Goal: Information Seeking & Learning: Learn about a topic

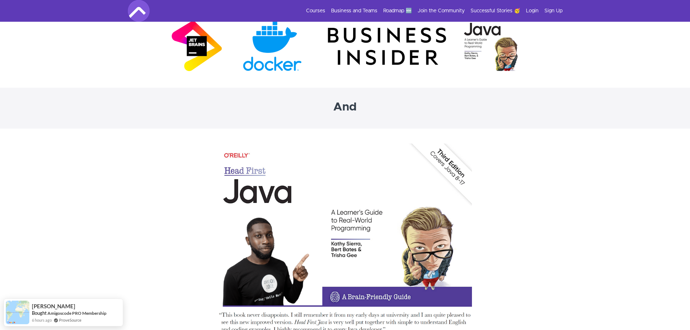
scroll to position [2236, 0]
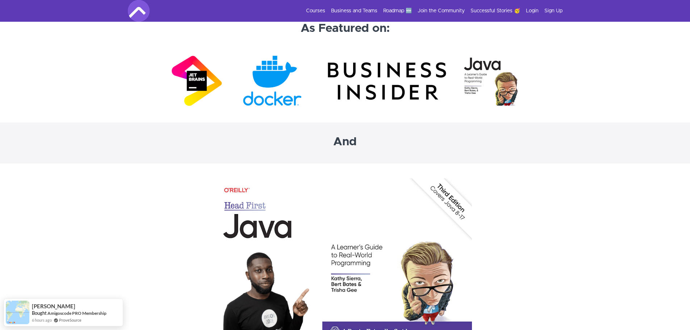
drag, startPoint x: 690, startPoint y: 253, endPoint x: 691, endPoint y: 231, distance: 21.4
click at [655, 234] on section at bounding box center [345, 286] width 690 height 247
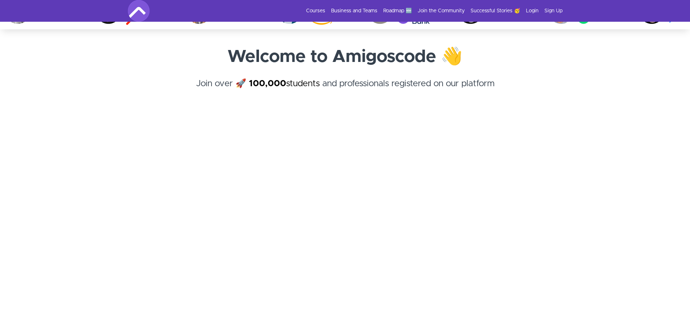
scroll to position [0, 0]
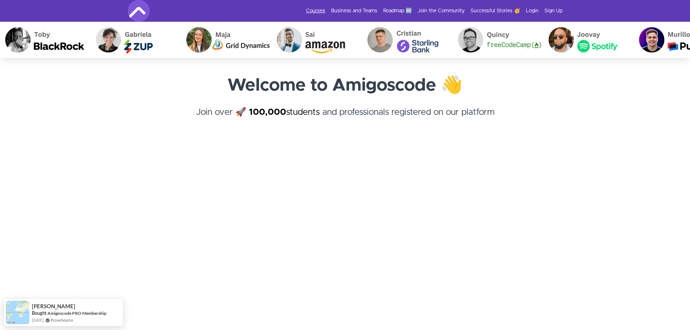
click at [323, 12] on link "Courses" at bounding box center [315, 10] width 19 height 7
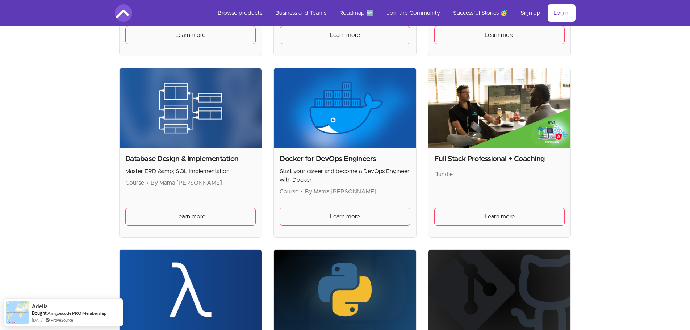
scroll to position [290, 0]
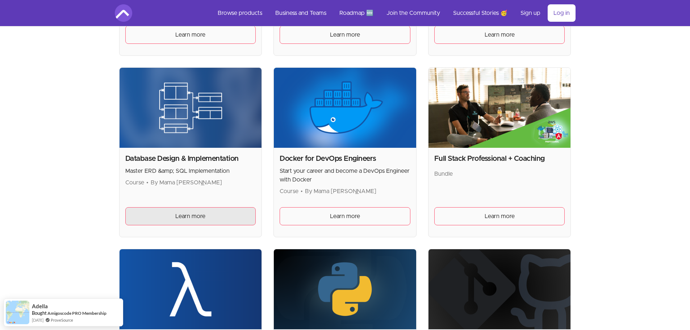
click at [184, 214] on span "Learn more" at bounding box center [190, 216] width 30 height 9
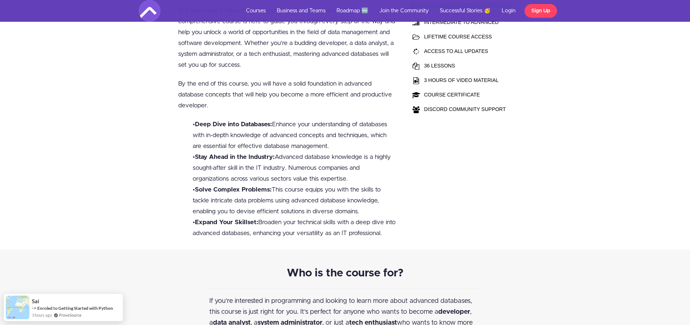
scroll to position [217, 0]
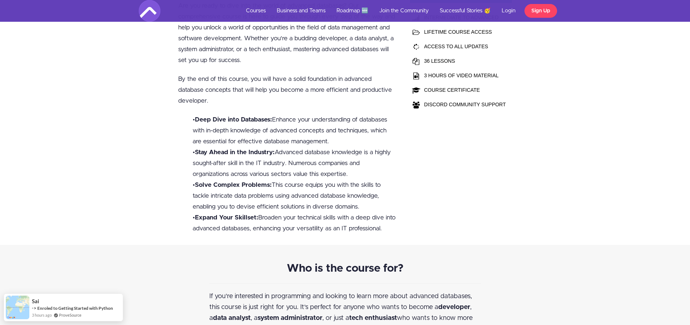
drag, startPoint x: 257, startPoint y: 154, endPoint x: 356, endPoint y: 178, distance: 102.6
click at [356, 178] on li "• Stay Ahead in the Industry: Advanced database knowledge is a highly sought-af…" at bounding box center [295, 163] width 204 height 33
click at [361, 186] on li "• Solve Complex Problems: This course equips you with the skills to tackle intr…" at bounding box center [295, 195] width 204 height 33
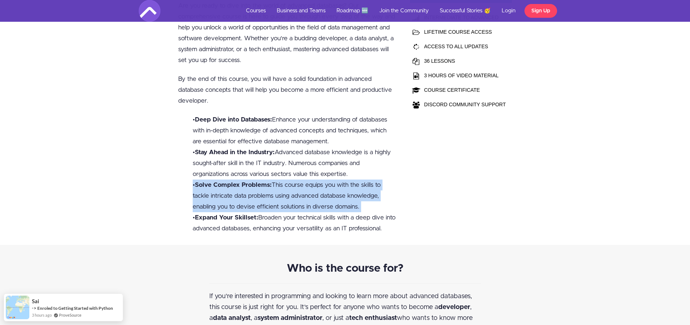
click at [361, 186] on li "• Solve Complex Problems: This course equips you with the skills to tackle intr…" at bounding box center [295, 195] width 204 height 33
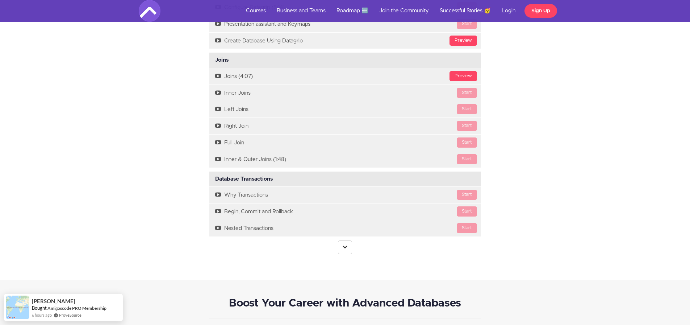
scroll to position [1601, 0]
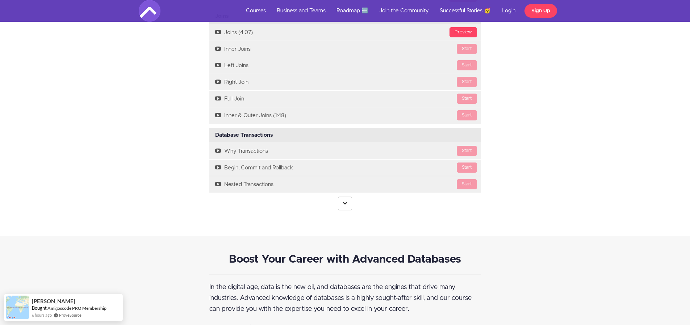
click at [355, 201] on center at bounding box center [345, 203] width 272 height 14
click at [346, 206] on link at bounding box center [345, 203] width 14 height 14
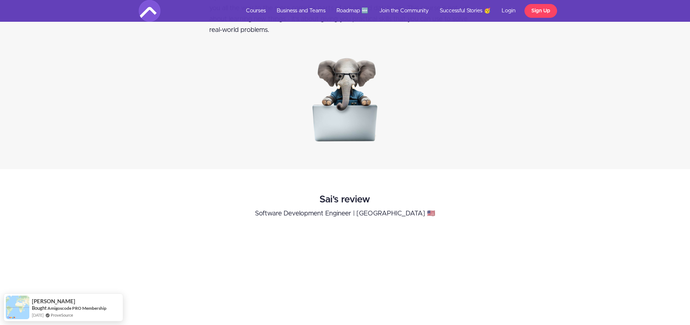
scroll to position [0, 0]
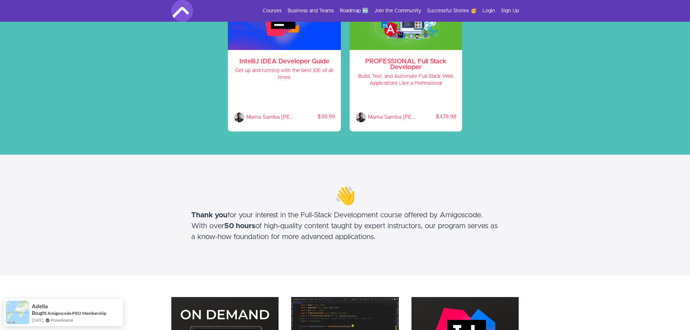
scroll to position [109, 0]
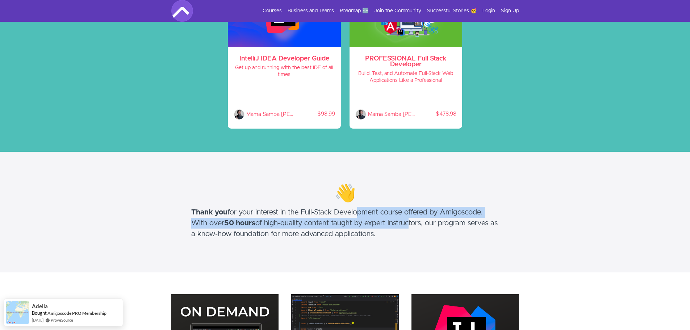
drag, startPoint x: 407, startPoint y: 226, endPoint x: 360, endPoint y: 216, distance: 48.2
click at [360, 216] on h5 "Thank you for your interest in the Full-Stack Development course offered by Ami…" at bounding box center [345, 223] width 308 height 33
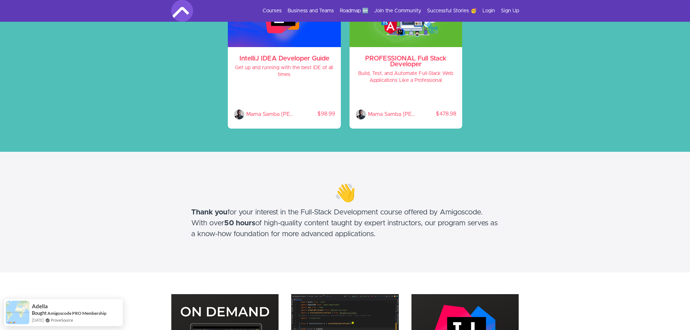
click at [415, 240] on div "👋 Thank you for your interest in the Full-Stack Development course offered by A…" at bounding box center [345, 212] width 308 height 63
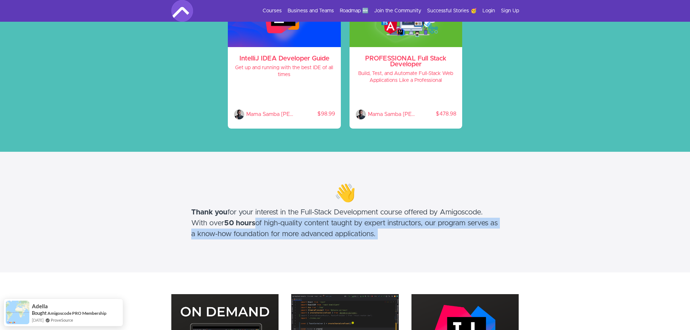
click at [415, 240] on div "👋 Thank you for your interest in the Full-Stack Development course offered by A…" at bounding box center [345, 212] width 308 height 63
click at [525, 235] on section "👋 Thank you for your interest in the Full-Stack Development course offered by A…" at bounding box center [345, 212] width 690 height 121
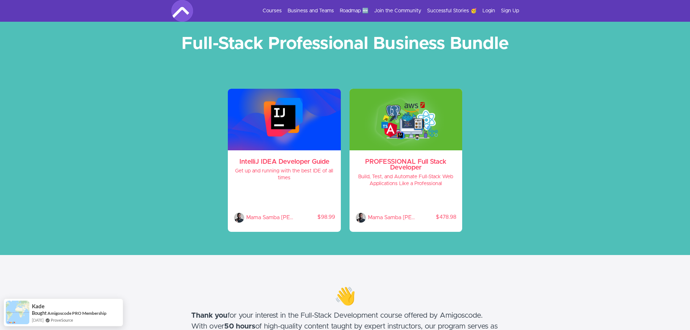
scroll to position [0, 0]
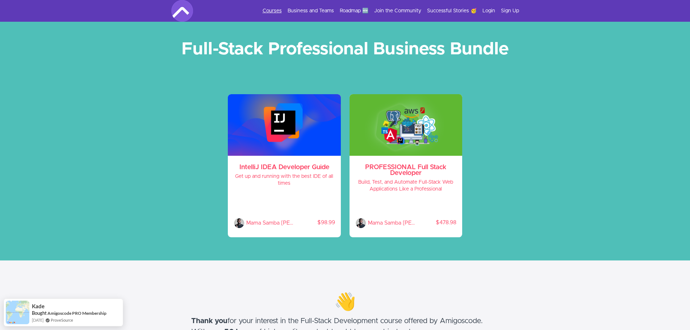
drag, startPoint x: 274, startPoint y: 18, endPoint x: 274, endPoint y: 11, distance: 7.3
click at [274, 18] on div "Courses Business and Teams Roadmap 🆕 Join the Community Successful Stories 🥳 Lo…" at bounding box center [345, 11] width 348 height 22
click at [274, 10] on link "Courses" at bounding box center [272, 10] width 19 height 7
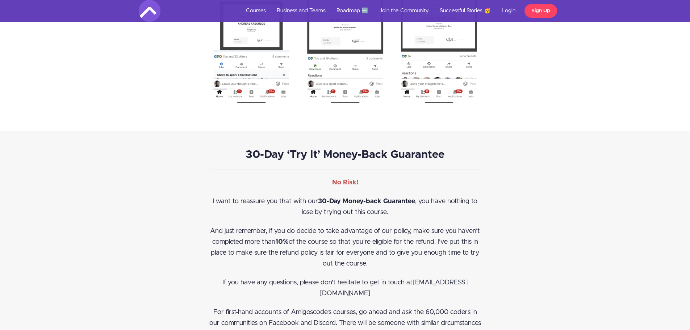
scroll to position [2682, 0]
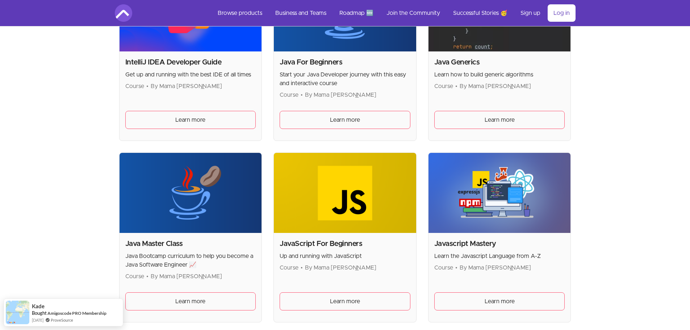
scroll to position [761, 0]
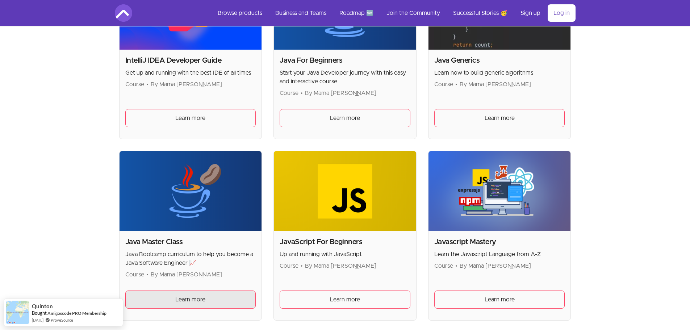
click at [194, 301] on span "Learn more" at bounding box center [190, 299] width 30 height 9
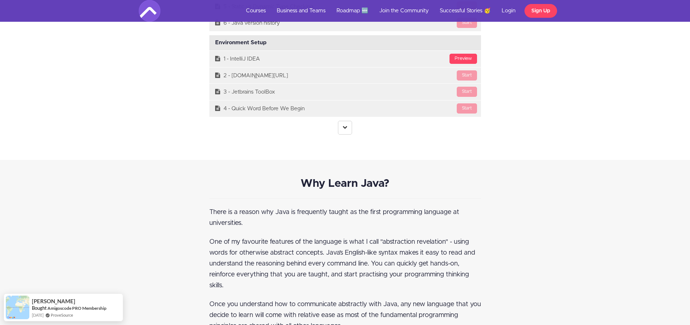
scroll to position [2155, 0]
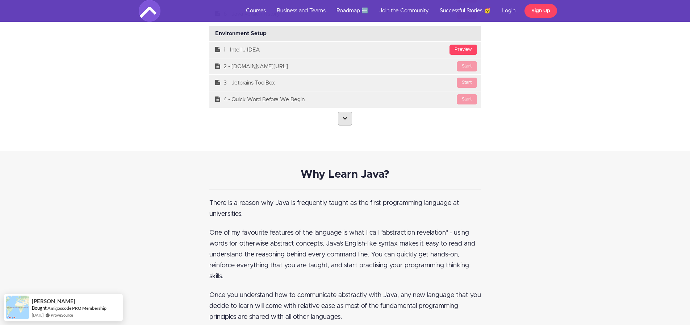
click at [342, 116] on link at bounding box center [345, 119] width 14 height 14
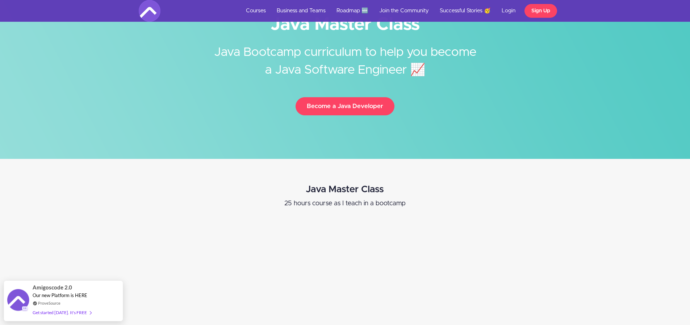
scroll to position [37, 0]
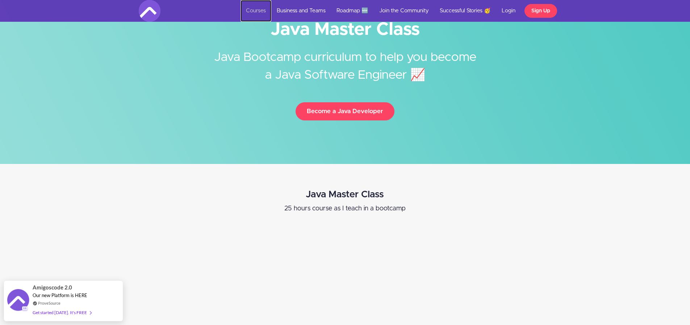
click at [248, 9] on link "Courses" at bounding box center [256, 11] width 31 height 22
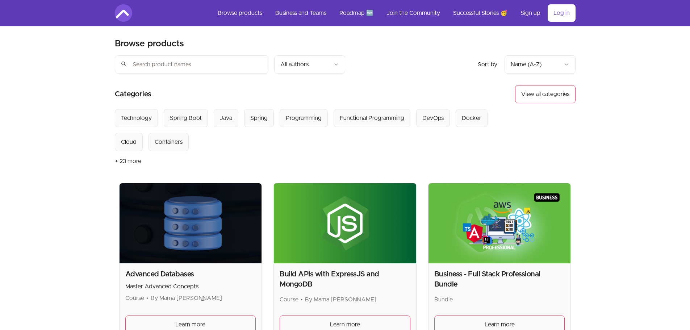
click at [125, 13] on img at bounding box center [123, 12] width 17 height 17
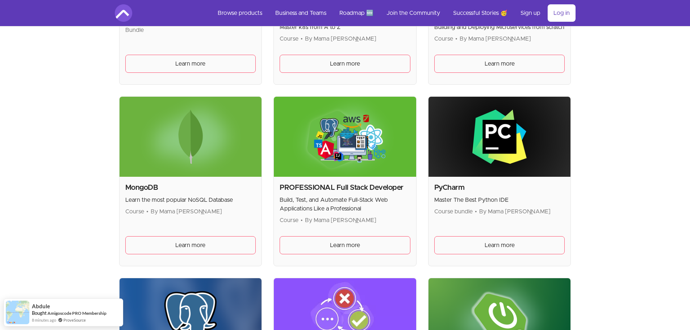
scroll to position [1237, 0]
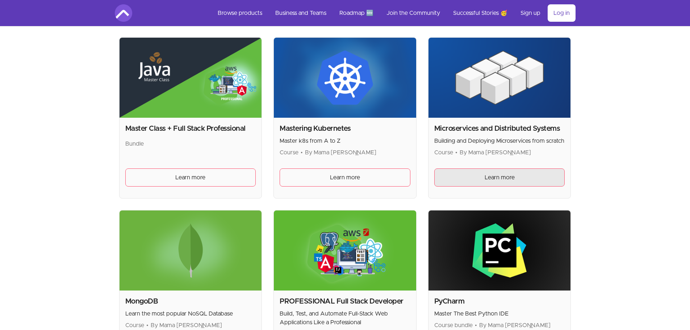
click at [498, 179] on span "Learn more" at bounding box center [500, 177] width 30 height 9
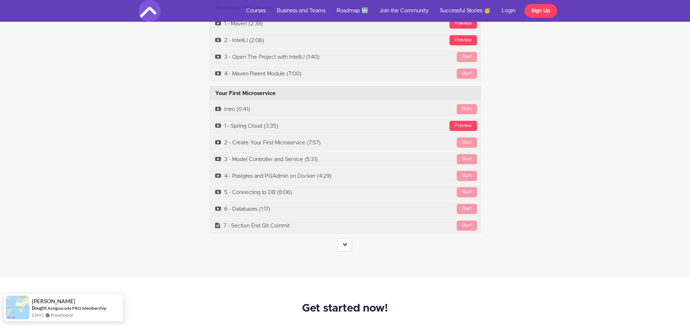
scroll to position [2312, 0]
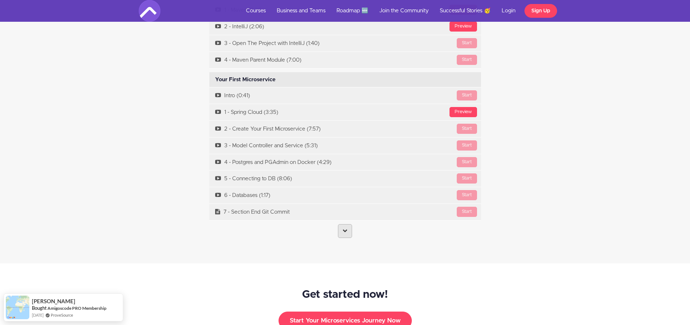
click at [344, 228] on icon at bounding box center [345, 230] width 5 height 5
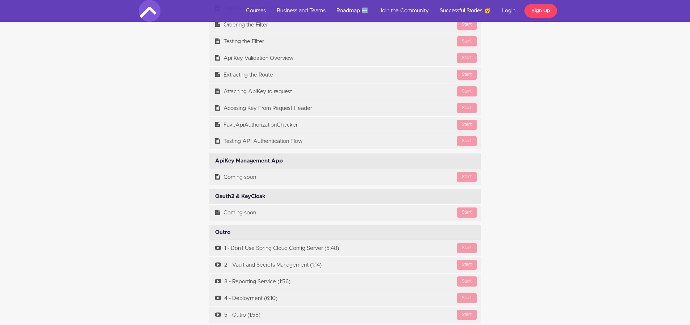
scroll to position [5413, 0]
